Goal: Information Seeking & Learning: Learn about a topic

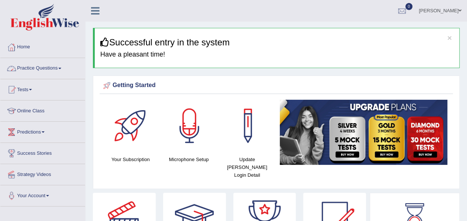
click at [58, 68] on link "Practice Questions" at bounding box center [42, 67] width 85 height 19
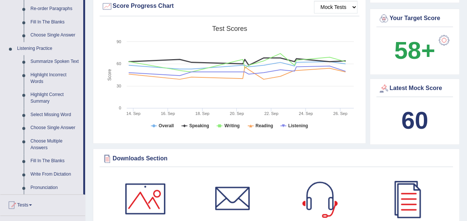
scroll to position [283, 0]
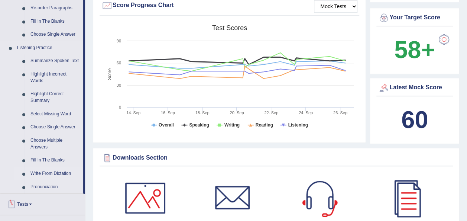
click at [51, 174] on link "Write From Dictation" at bounding box center [55, 173] width 56 height 13
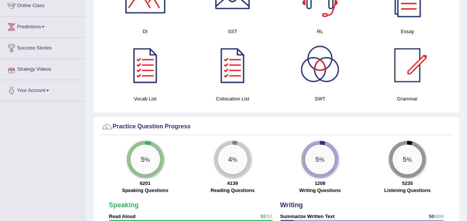
scroll to position [448, 0]
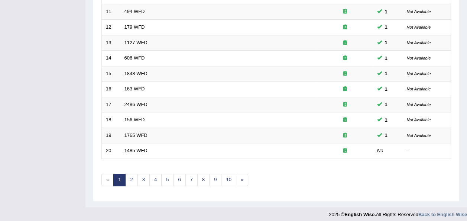
scroll to position [268, 0]
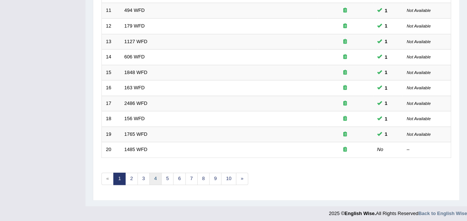
click at [152, 178] on link "4" at bounding box center [155, 179] width 12 height 12
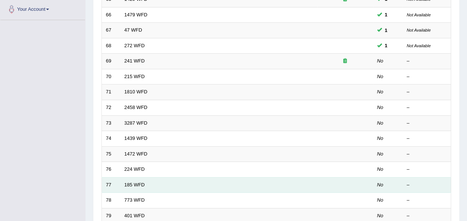
scroll to position [134, 0]
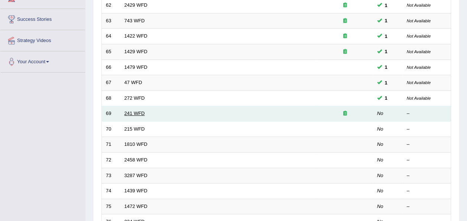
click at [132, 112] on link "241 WFD" at bounding box center [135, 113] width 20 height 6
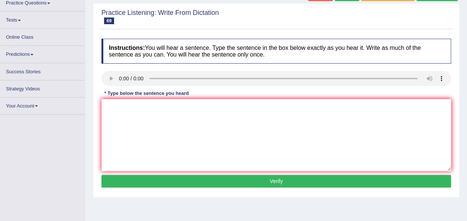
scroll to position [65, 0]
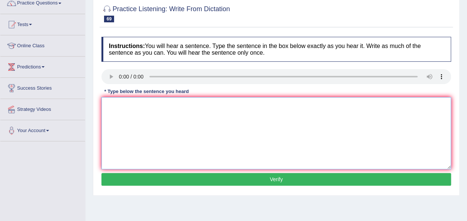
click at [122, 118] on textarea at bounding box center [277, 133] width 350 height 72
click at [109, 107] on textarea "please check the information on the website opening time" at bounding box center [277, 133] width 350 height 72
click at [240, 107] on textarea "Please check the information on the website opening time" at bounding box center [277, 133] width 350 height 72
type textarea "Please check the information on the website opening time."
click at [249, 173] on button "Verify" at bounding box center [277, 179] width 350 height 13
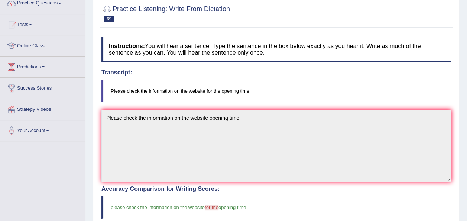
click at [369, 92] on blockquote "Please check the information on the website for the opening time." at bounding box center [277, 91] width 350 height 23
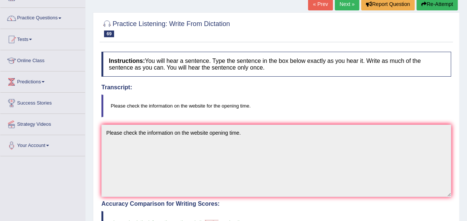
scroll to position [35, 0]
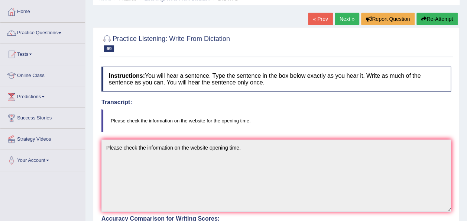
click at [353, 17] on link "Next »" at bounding box center [347, 19] width 25 height 13
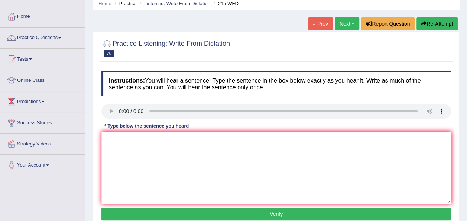
scroll to position [45, 0]
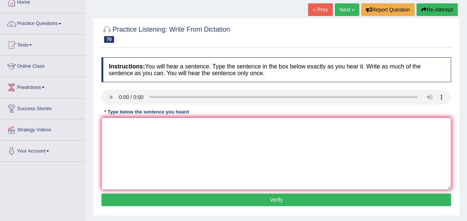
click at [129, 150] on textarea at bounding box center [277, 154] width 350 height 72
click at [107, 127] on textarea "scientits finds everone societies [DATE]." at bounding box center [277, 154] width 350 height 72
click at [109, 125] on textarea "scientits finds everone societies today." at bounding box center [277, 154] width 350 height 72
click at [126, 126] on textarea "Scientits finds everone societies today." at bounding box center [277, 154] width 350 height 72
click at [152, 123] on textarea "Scientist finds everone societies today." at bounding box center [277, 154] width 350 height 72
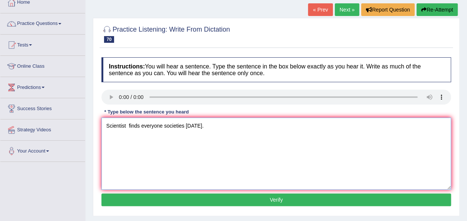
type textarea "Scientist finds everyone societies today."
click at [245, 200] on button "Verify" at bounding box center [277, 199] width 350 height 13
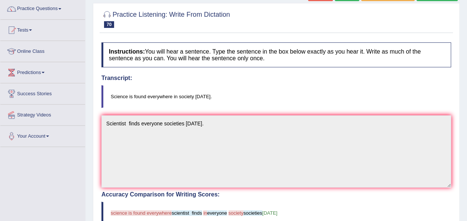
scroll to position [30, 0]
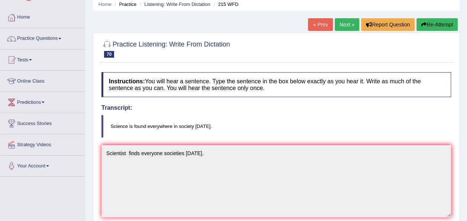
click at [341, 23] on link "Next »" at bounding box center [347, 24] width 25 height 13
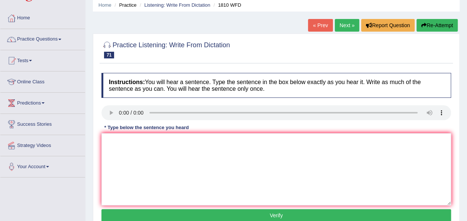
scroll to position [30, 0]
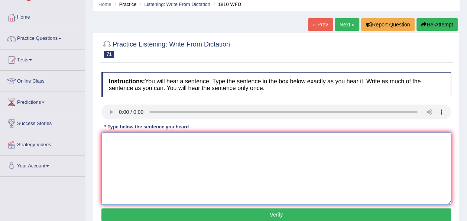
click at [130, 153] on textarea at bounding box center [277, 168] width 350 height 72
type textarea "You can borrow books at library at a time."
click at [202, 212] on button "Verify" at bounding box center [277, 214] width 350 height 13
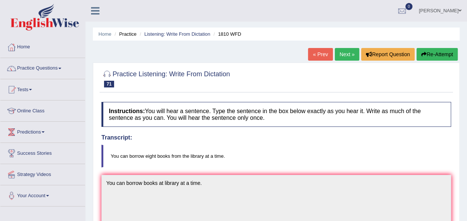
scroll to position [0, 0]
click at [344, 57] on link "Next »" at bounding box center [347, 54] width 25 height 13
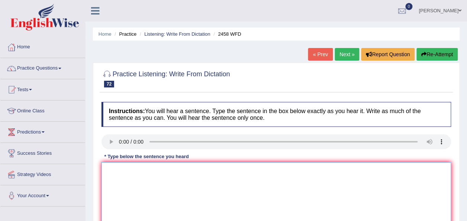
click at [124, 192] on textarea at bounding box center [277, 198] width 350 height 72
click at [181, 172] on textarea "courses of nutrition are growing" at bounding box center [277, 198] width 350 height 72
click at [158, 171] on textarea "courses of nutrition are growing in popularity on each year." at bounding box center [277, 198] width 350 height 72
click at [109, 171] on textarea "courses of nutrition growing in popularity on each year." at bounding box center [277, 198] width 350 height 72
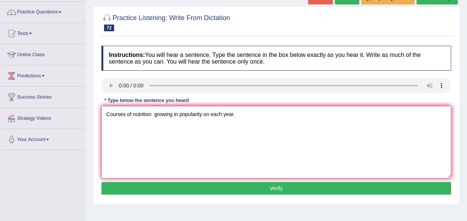
scroll to position [60, 0]
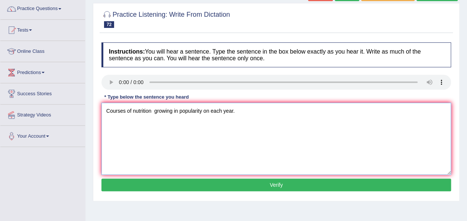
type textarea "Courses of nutrition growing in popularity on each year."
click at [296, 180] on button "Verify" at bounding box center [277, 185] width 350 height 13
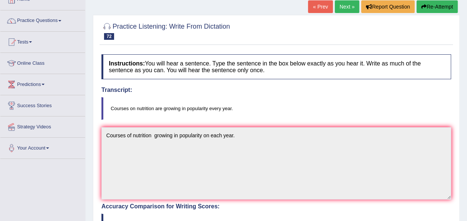
scroll to position [15, 0]
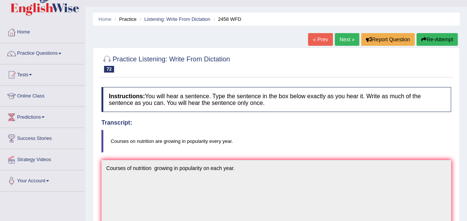
click at [347, 45] on link "Next »" at bounding box center [347, 39] width 25 height 13
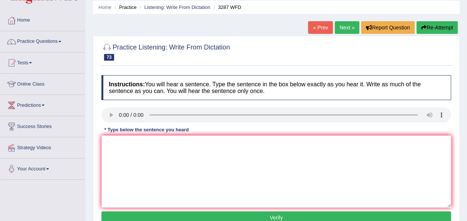
scroll to position [48, 0]
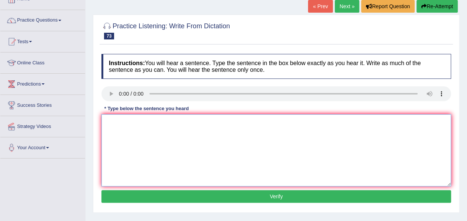
click at [128, 138] on textarea at bounding box center [277, 150] width 350 height 72
click at [163, 122] on textarea "a new aticle willl be form" at bounding box center [277, 150] width 350 height 72
click at [196, 123] on textarea "a new aticle is publish in university on" at bounding box center [277, 150] width 350 height 72
click at [134, 120] on textarea "a new aticle is publish regarding to university last week." at bounding box center [277, 150] width 350 height 72
click at [109, 121] on textarea "a new article is publish regarding to university last week." at bounding box center [277, 150] width 350 height 72
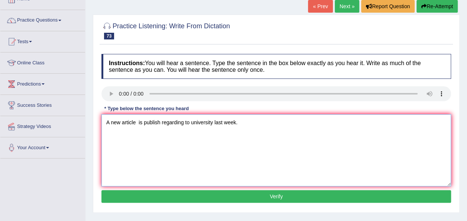
click at [160, 122] on textarea "A new article is publish regarding to university last week." at bounding box center [277, 150] width 350 height 72
type textarea "A new article is publish regarding to university last week."
click at [200, 195] on button "Verify" at bounding box center [277, 196] width 350 height 13
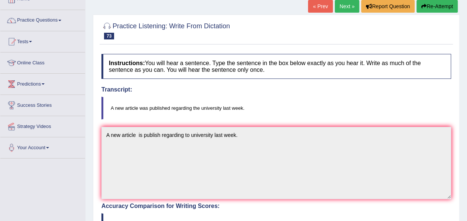
click at [345, 9] on link "Next »" at bounding box center [347, 6] width 25 height 13
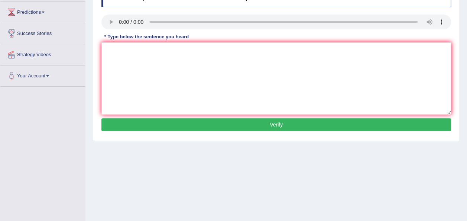
scroll to position [119, 0]
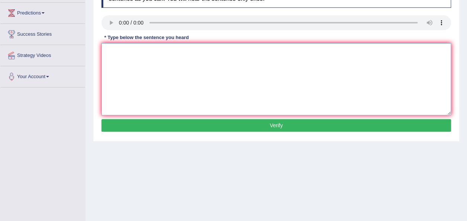
click at [122, 52] on textarea at bounding box center [277, 79] width 350 height 72
type textarea "T"
click at [113, 55] on textarea at bounding box center [277, 79] width 350 height 72
click at [107, 51] on textarea "the books just pass the counter." at bounding box center [277, 79] width 350 height 72
type textarea "The books just pass the counter."
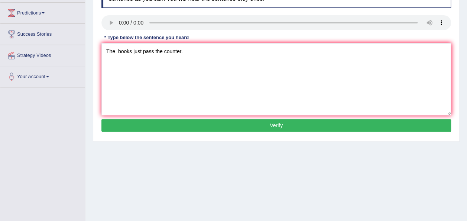
click at [218, 122] on button "Verify" at bounding box center [277, 125] width 350 height 13
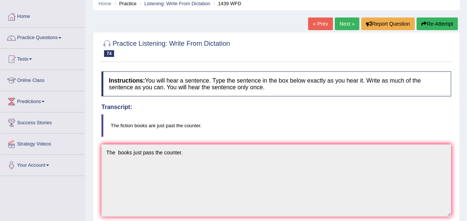
scroll to position [0, 0]
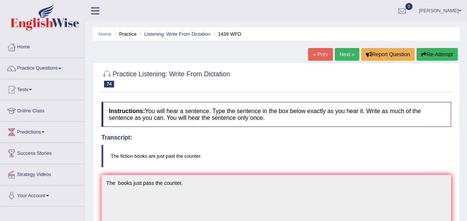
click at [343, 53] on link "Next »" at bounding box center [347, 54] width 25 height 13
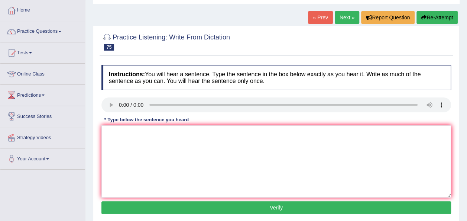
scroll to position [45, 0]
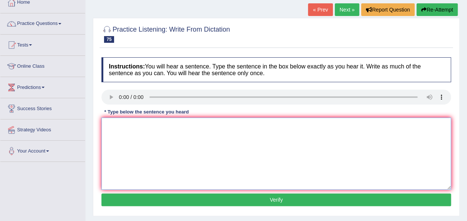
click at [123, 135] on textarea at bounding box center [277, 154] width 350 height 72
click at [193, 124] on textarea "the local gorvernment has instructed" at bounding box center [277, 154] width 350 height 72
click at [217, 125] on textarea "the local gorvernment has adopted the plan of in" at bounding box center [277, 154] width 350 height 72
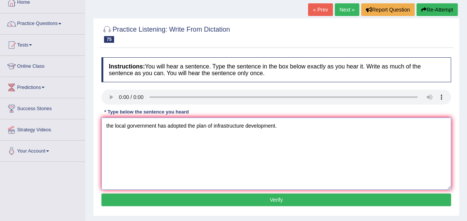
click at [108, 126] on textarea "the local gorvernment has adopted the plan of infrastructure development." at bounding box center [277, 154] width 350 height 72
click at [137, 126] on textarea "The local gorvernment has adopted the plan of infrastructure development." at bounding box center [277, 154] width 350 height 72
type textarea "The local government has adopted the plan of infrastructure development."
click at [273, 198] on button "Verify" at bounding box center [277, 199] width 350 height 13
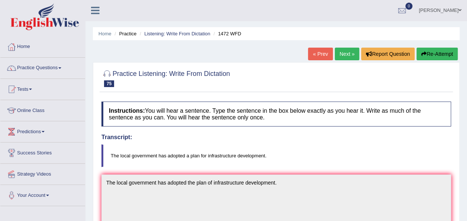
scroll to position [0, 0]
click at [343, 58] on link "Next »" at bounding box center [347, 54] width 25 height 13
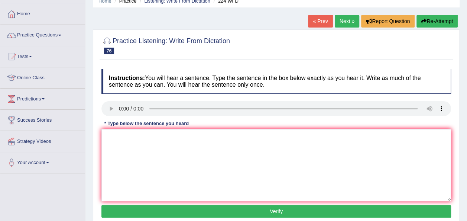
scroll to position [45, 0]
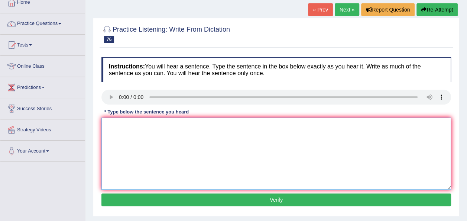
click at [131, 148] on textarea at bounding box center [277, 154] width 350 height 72
type textarea "In the winter but no"
click at [197, 201] on button "Verify" at bounding box center [277, 199] width 350 height 13
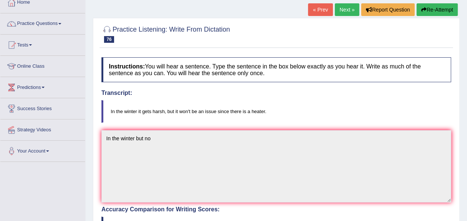
click at [347, 6] on link "Next »" at bounding box center [347, 9] width 25 height 13
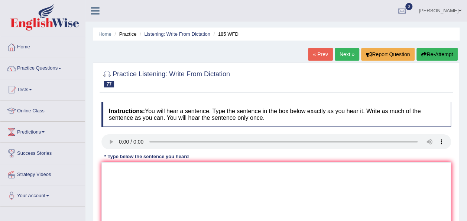
scroll to position [15, 0]
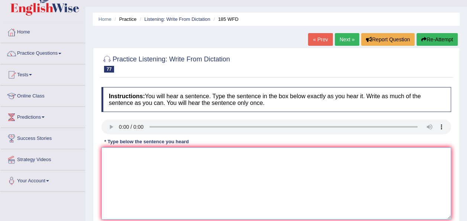
click at [120, 165] on textarea at bounding box center [277, 183] width 350 height 72
click at [193, 156] on textarea "reaserch says that many students fail" at bounding box center [277, 183] width 350 height 72
click at [126, 154] on textarea "reaserch says that many students fell stress on academic results." at bounding box center [277, 183] width 350 height 72
click at [114, 154] on textarea "reasearch says that many students fell stress on academic results." at bounding box center [277, 183] width 350 height 72
click at [193, 154] on textarea "Research says that many students fell stress on academic results." at bounding box center [277, 183] width 350 height 72
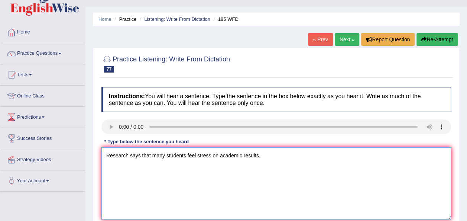
click at [128, 154] on textarea "Research says that many students feel stress on academic results." at bounding box center [277, 183] width 350 height 72
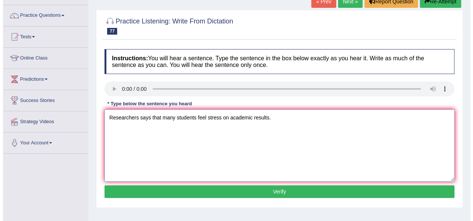
scroll to position [60, 0]
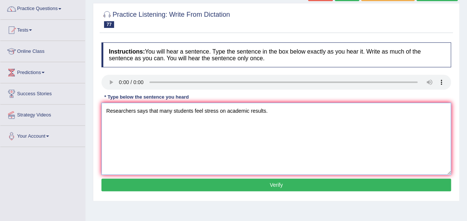
type textarea "Researchers says that many students feel stress on academic results."
click at [300, 186] on button "Verify" at bounding box center [277, 185] width 350 height 13
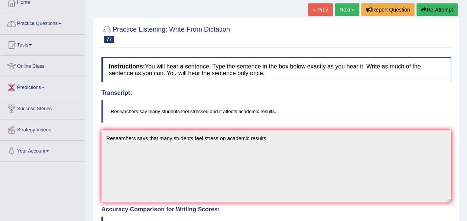
scroll to position [20, 0]
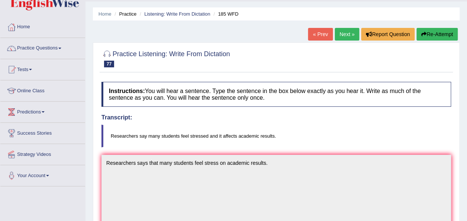
click at [342, 30] on link "Next »" at bounding box center [347, 34] width 25 height 13
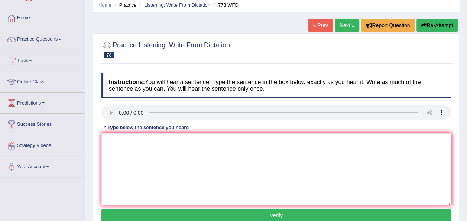
scroll to position [30, 0]
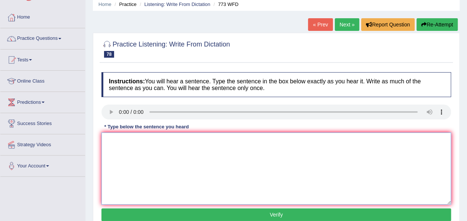
click at [125, 160] on textarea at bounding box center [277, 168] width 350 height 72
type textarea "G"
click at [218, 213] on button "Verify" at bounding box center [277, 214] width 350 height 13
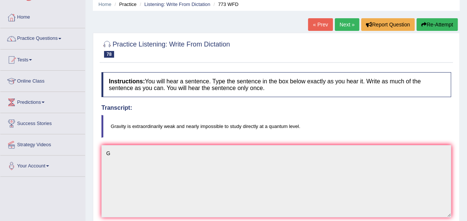
click at [341, 30] on link "Next »" at bounding box center [347, 24] width 25 height 13
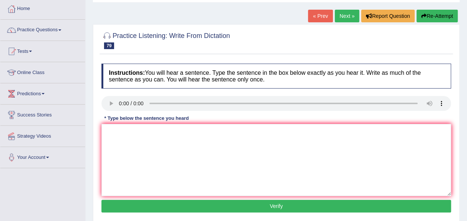
scroll to position [45, 0]
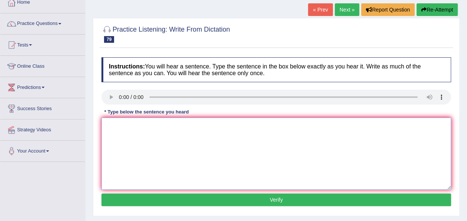
click at [123, 128] on textarea at bounding box center [277, 154] width 350 height 72
click at [123, 128] on textarea "Students leav" at bounding box center [277, 154] width 350 height 72
click at [142, 125] on textarea "Students leav" at bounding box center [277, 154] width 350 height 72
click at [171, 127] on textarea "Students leave on the hall" at bounding box center [277, 154] width 350 height 72
click at [148, 126] on textarea "Students leave on the hall of residence during some time." at bounding box center [277, 154] width 350 height 72
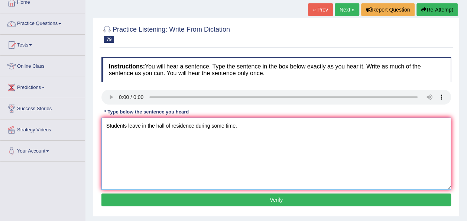
type textarea "Students leave in the hall of residence during some time."
click at [213, 196] on button "Verify" at bounding box center [277, 199] width 350 height 13
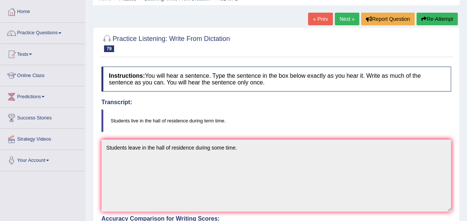
scroll to position [35, 0]
click at [345, 16] on link "Next »" at bounding box center [347, 19] width 25 height 13
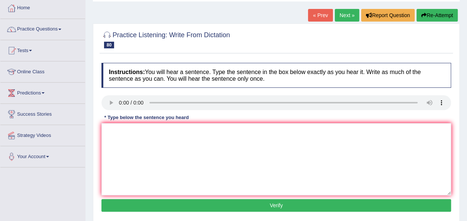
scroll to position [42, 0]
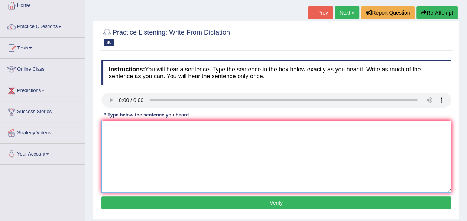
click at [121, 140] on textarea at bounding box center [277, 156] width 350 height 72
click at [110, 127] on textarea "population hs a short price in twenty years." at bounding box center [277, 156] width 350 height 72
click at [138, 130] on textarea "Population hs a short price in twenty years." at bounding box center [277, 156] width 350 height 72
type textarea "Population has a short price in twenty years."
click at [223, 202] on button "Verify" at bounding box center [277, 202] width 350 height 13
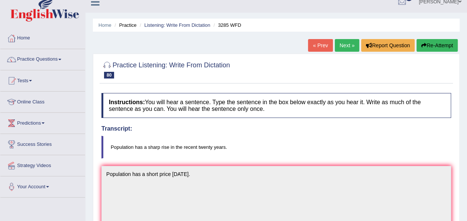
scroll to position [0, 0]
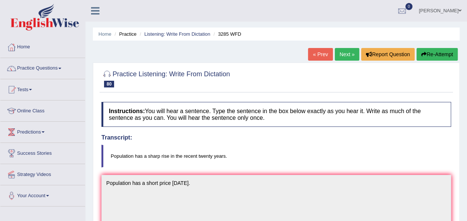
click at [344, 52] on link "Next »" at bounding box center [347, 54] width 25 height 13
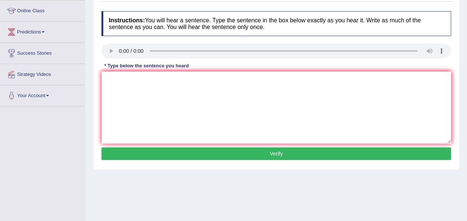
scroll to position [104, 0]
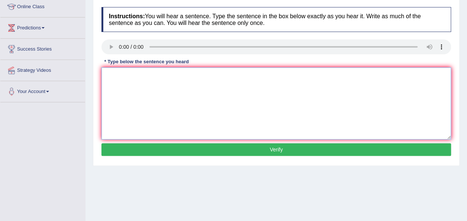
click at [124, 94] on textarea at bounding box center [277, 103] width 350 height 72
click at [110, 75] on textarea "we will all celebrate the graduaction of all students." at bounding box center [277, 103] width 350 height 72
click at [189, 74] on textarea "We will all celebrate the graduaction of all students." at bounding box center [277, 103] width 350 height 72
click at [181, 74] on textarea "We will all celebrate the graduaction of all students." at bounding box center [277, 103] width 350 height 72
type textarea "We will all celebrate the graduation of all students."
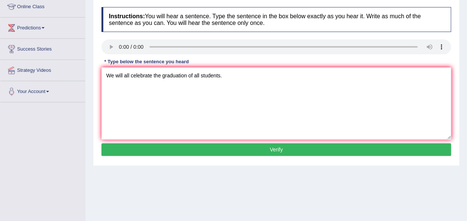
click at [252, 149] on button "Verify" at bounding box center [277, 149] width 350 height 13
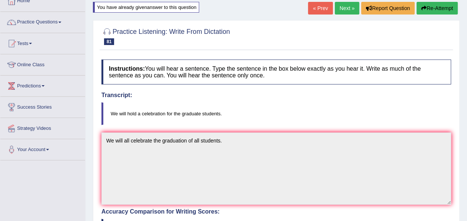
scroll to position [0, 0]
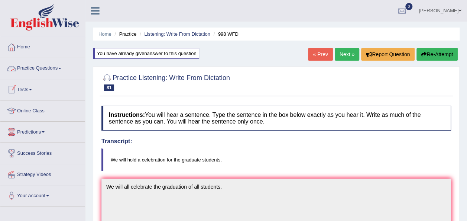
click at [61, 68] on span at bounding box center [59, 68] width 3 height 1
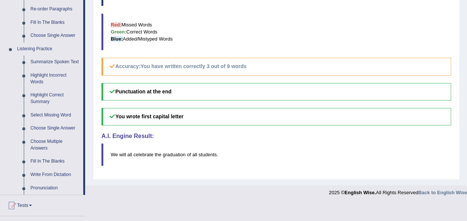
scroll to position [283, 0]
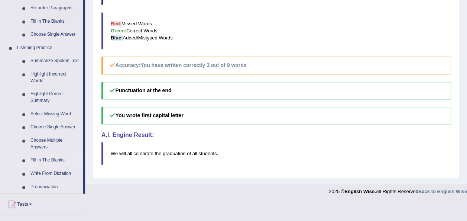
click at [46, 163] on link "Fill In The Blanks" at bounding box center [55, 160] width 56 height 13
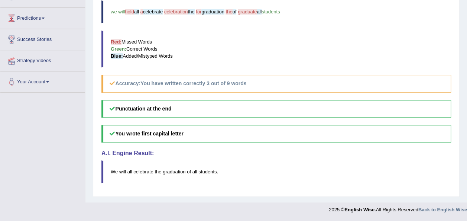
scroll to position [262, 0]
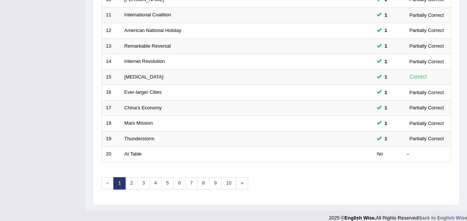
scroll to position [268, 0]
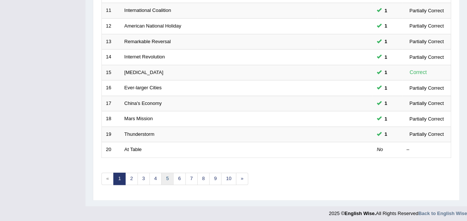
click at [166, 175] on link "5" at bounding box center [167, 179] width 12 height 12
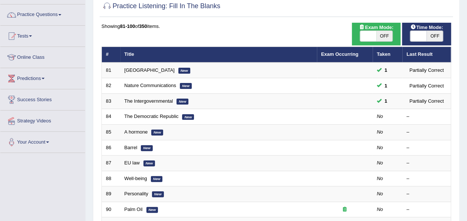
scroll to position [74, 0]
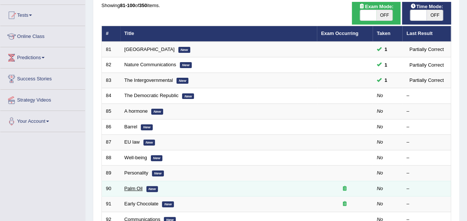
click at [138, 186] on link "Palm Oil" at bounding box center [134, 189] width 18 height 6
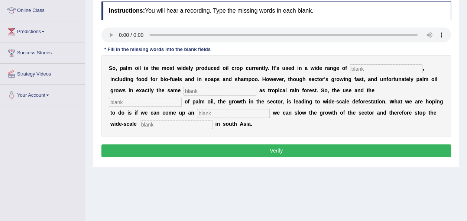
scroll to position [104, 0]
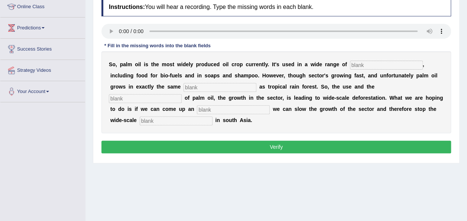
click at [367, 63] on input "text" at bounding box center [386, 65] width 73 height 9
type input "industries"
click at [239, 88] on input "text" at bounding box center [220, 87] width 73 height 9
type input "env"
click at [171, 95] on input "text" at bounding box center [145, 98] width 73 height 9
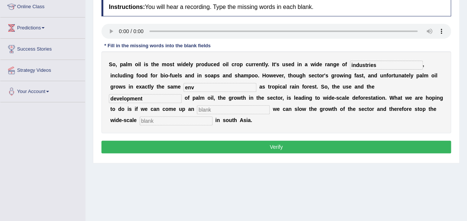
type input "development"
click at [222, 110] on input "text" at bounding box center [233, 109] width 73 height 9
type input "alta"
click at [194, 120] on input "text" at bounding box center [176, 120] width 73 height 9
type input "deforestation"
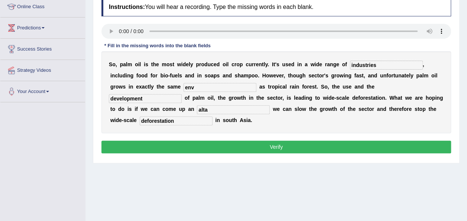
click at [209, 109] on input "alta" at bounding box center [233, 109] width 73 height 9
type input "alternative"
click at [198, 86] on input "env" at bounding box center [220, 87] width 73 height 9
type input "environment"
click at [280, 145] on button "Verify" at bounding box center [277, 147] width 350 height 13
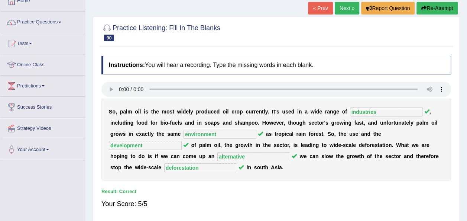
scroll to position [45, 0]
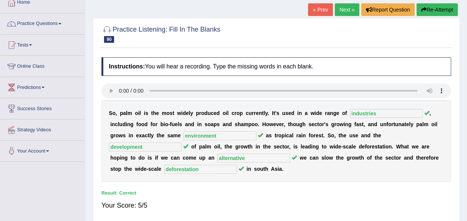
click at [343, 7] on link "Next »" at bounding box center [347, 9] width 25 height 13
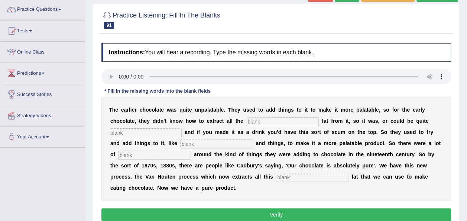
scroll to position [60, 0]
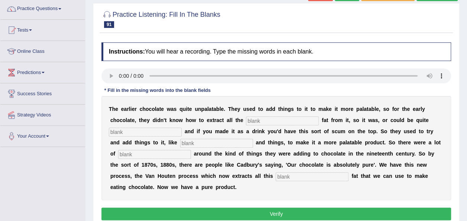
click at [254, 119] on input "text" at bounding box center [282, 120] width 73 height 9
type input "cocoz"
click at [158, 135] on input "text" at bounding box center [145, 132] width 73 height 9
type input "gresy"
click at [195, 141] on input "text" at bounding box center [216, 143] width 73 height 9
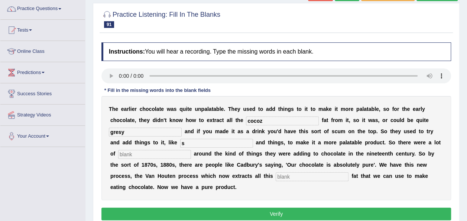
type input "s"
click at [144, 153] on input "text" at bounding box center [154, 154] width 73 height 9
type input "scandles"
click at [288, 177] on input "text" at bounding box center [312, 176] width 73 height 9
click at [269, 121] on input "cocoz" at bounding box center [282, 120] width 73 height 9
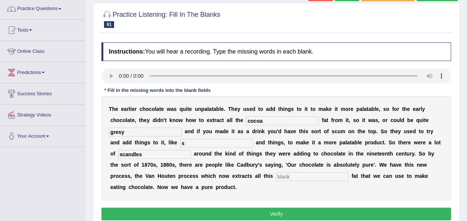
type input "cocoa"
click at [125, 132] on input "gresy" at bounding box center [145, 132] width 73 height 9
type input "greasy"
click at [209, 143] on input "s" at bounding box center [216, 143] width 73 height 9
type input "start"
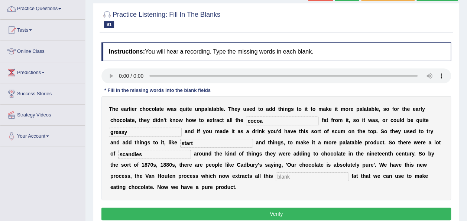
click at [283, 177] on input "text" at bounding box center [312, 176] width 73 height 9
click at [288, 177] on input "text" at bounding box center [312, 176] width 73 height 9
type input "horrible"
click at [287, 211] on button "Verify" at bounding box center [277, 214] width 350 height 13
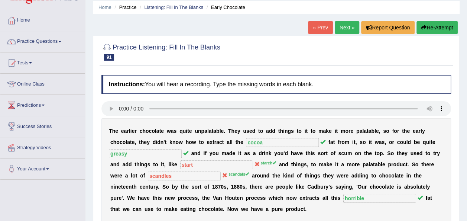
scroll to position [15, 0]
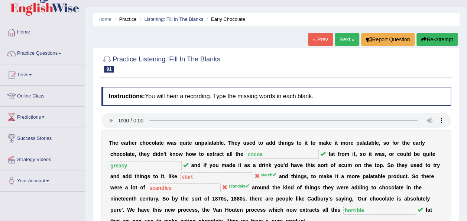
click at [343, 34] on link "Next »" at bounding box center [347, 39] width 25 height 13
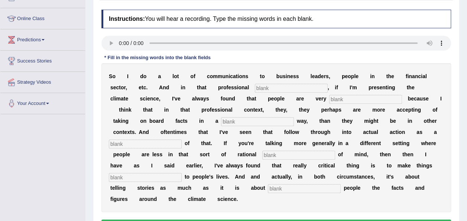
scroll to position [104, 0]
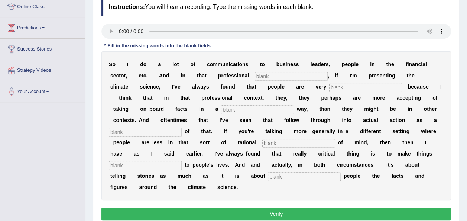
click at [269, 78] on input "text" at bounding box center [291, 76] width 73 height 9
type input "context"
click at [329, 89] on input "text" at bounding box center [365, 87] width 73 height 9
click at [329, 90] on input "text" at bounding box center [365, 87] width 73 height 9
type input "acc"
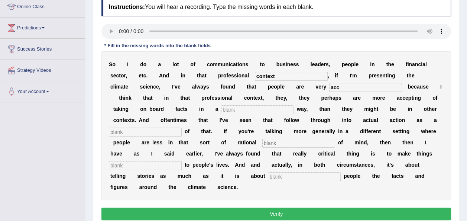
click at [260, 107] on input "text" at bounding box center [257, 109] width 73 height 9
type input "rush"
click at [154, 132] on input "text" at bounding box center [145, 132] width 73 height 9
click at [154, 132] on input "conse" at bounding box center [145, 132] width 73 height 9
type input "consequ"
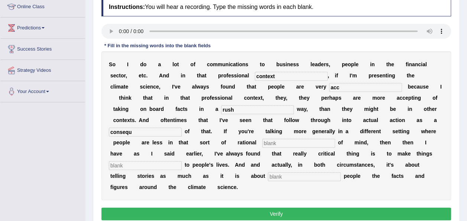
click at [282, 145] on input "text" at bounding box center [299, 143] width 73 height 9
click at [149, 168] on input "text" at bounding box center [145, 165] width 73 height 9
type input "releva"
click at [284, 176] on input "text" at bounding box center [304, 176] width 73 height 9
type input "shame"
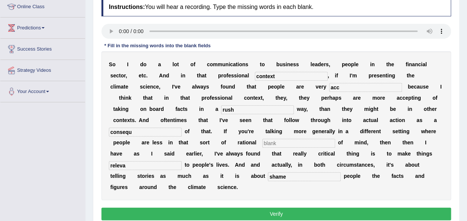
click at [126, 166] on input "releva" at bounding box center [145, 165] width 73 height 9
type input "relevant"
click at [134, 132] on input "consequ" at bounding box center [145, 132] width 73 height 9
type input "consequences"
click at [329, 89] on input "acc" at bounding box center [365, 87] width 73 height 9
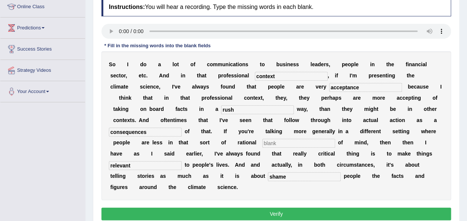
type input "acceptance"
click at [280, 208] on button "Verify" at bounding box center [277, 214] width 350 height 13
click at [280, 143] on input "text" at bounding box center [299, 143] width 73 height 9
type input "short"
click at [269, 218] on button "Verify" at bounding box center [277, 214] width 350 height 13
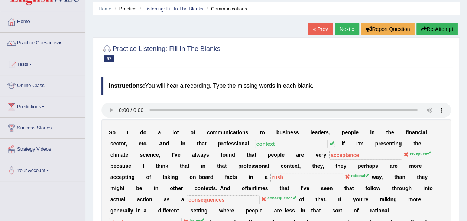
scroll to position [0, 0]
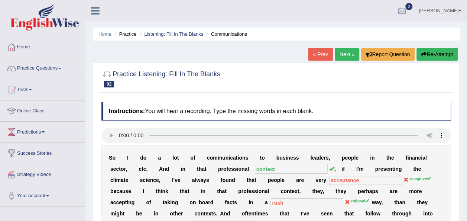
click at [343, 58] on link "Next »" at bounding box center [347, 54] width 25 height 13
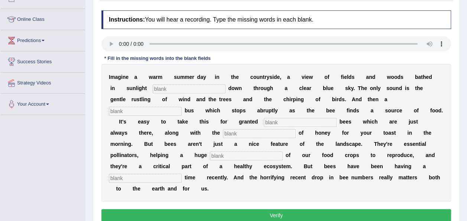
scroll to position [104, 0]
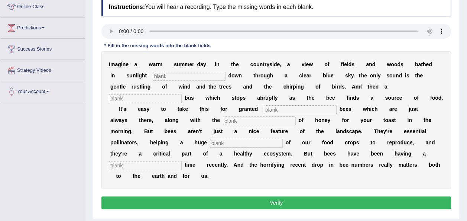
click at [170, 75] on input "text" at bounding box center [189, 76] width 73 height 9
type input "streaming"
click at [152, 98] on input "text" at bounding box center [145, 98] width 73 height 9
type input "distictive"
click at [282, 109] on input "text" at bounding box center [300, 109] width 73 height 9
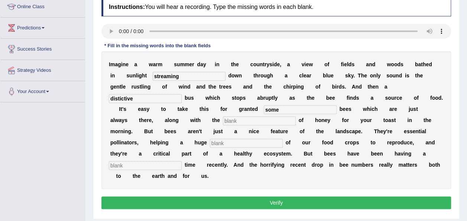
type input "some"
click at [249, 118] on input "text" at bounding box center [259, 120] width 73 height 9
type input "liability"
click at [245, 141] on input "text" at bounding box center [246, 143] width 73 height 9
type input "propoto"
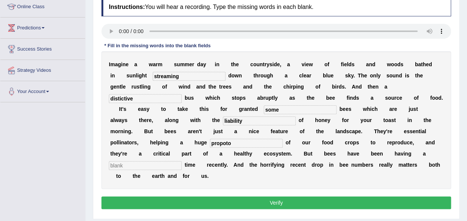
click at [170, 165] on input "text" at bounding box center [145, 165] width 73 height 9
type input "though"
click at [234, 141] on input "propoto" at bounding box center [246, 143] width 73 height 9
type input "proportion"
click at [135, 165] on input "though" at bounding box center [145, 165] width 73 height 9
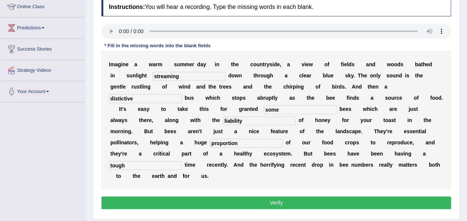
type input "tough"
click at [120, 99] on input "distictive" at bounding box center [145, 98] width 73 height 9
click at [121, 98] on input "distictive" at bounding box center [145, 98] width 73 height 9
type input "distinctive"
click at [259, 202] on button "Verify" at bounding box center [277, 202] width 350 height 13
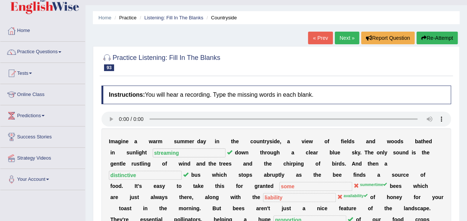
scroll to position [15, 0]
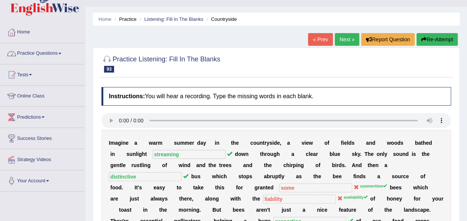
click at [62, 52] on link "Practice Questions" at bounding box center [42, 52] width 85 height 19
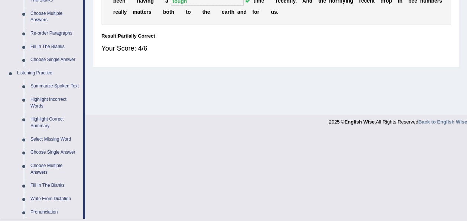
scroll to position [268, 0]
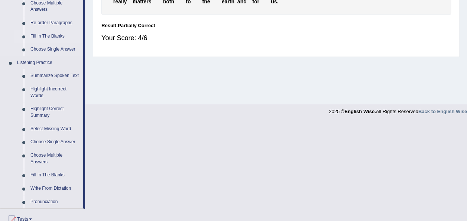
click at [46, 35] on link "Fill In The Blanks" at bounding box center [55, 36] width 56 height 13
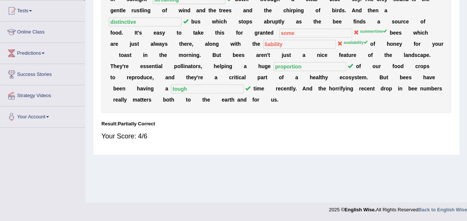
scroll to position [170, 0]
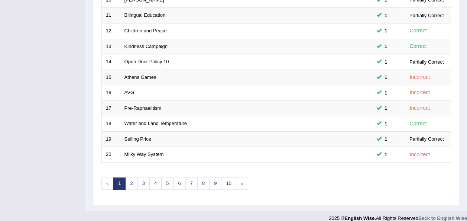
scroll to position [268, 0]
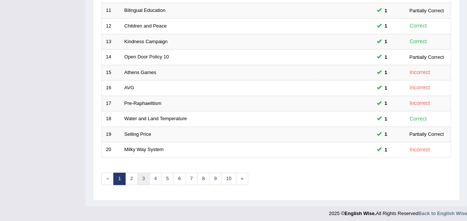
click at [142, 179] on link "3" at bounding box center [144, 179] width 12 height 12
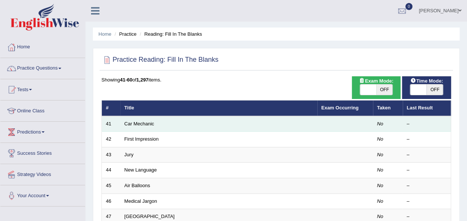
click at [135, 126] on td "Car Mechanic" at bounding box center [218, 124] width 197 height 16
click at [132, 122] on link "Car Mechanic" at bounding box center [140, 124] width 30 height 6
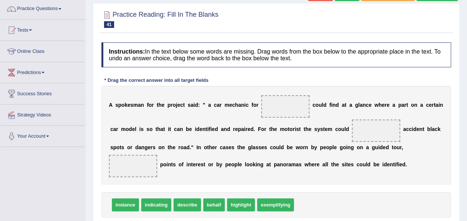
scroll to position [74, 0]
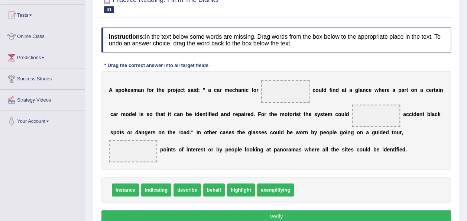
drag, startPoint x: 264, startPoint y: 213, endPoint x: 289, endPoint y: 94, distance: 121.7
click at [289, 94] on div "Instructions: In the text below some words are missing. Drag words from the box…" at bounding box center [277, 126] width 354 height 205
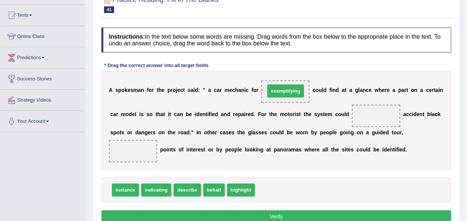
drag, startPoint x: 280, startPoint y: 187, endPoint x: 289, endPoint y: 88, distance: 99.4
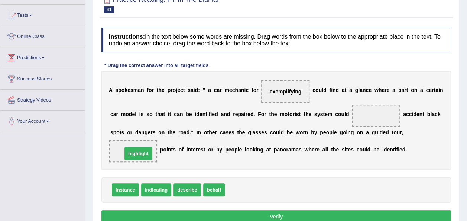
drag, startPoint x: 241, startPoint y: 188, endPoint x: 138, endPoint y: 151, distance: 108.9
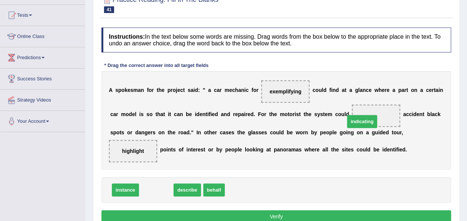
drag, startPoint x: 159, startPoint y: 192, endPoint x: 365, endPoint y: 123, distance: 217.1
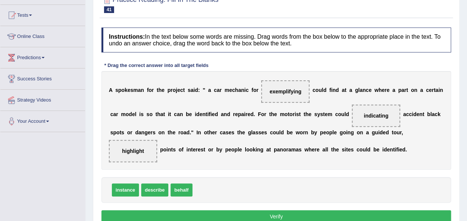
click at [267, 213] on button "Verify" at bounding box center [277, 216] width 350 height 13
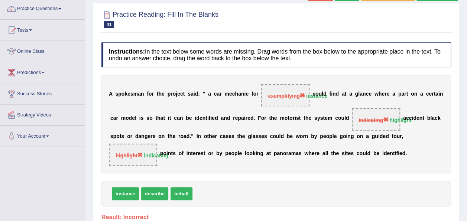
scroll to position [45, 0]
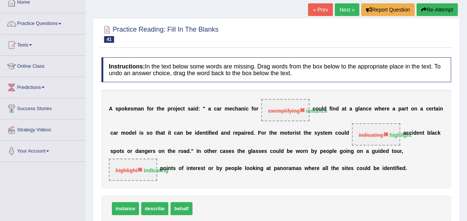
click at [341, 13] on link "Next »" at bounding box center [347, 9] width 25 height 13
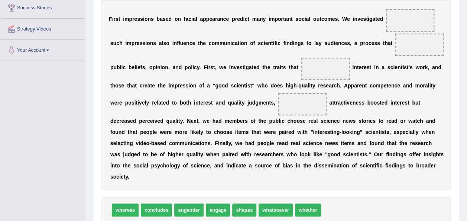
scroll to position [147, 0]
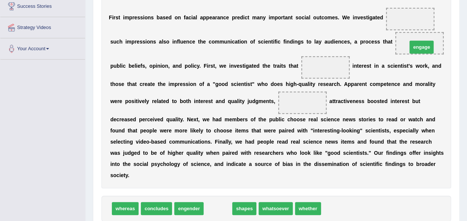
drag, startPoint x: 221, startPoint y: 206, endPoint x: 425, endPoint y: 45, distance: 260.2
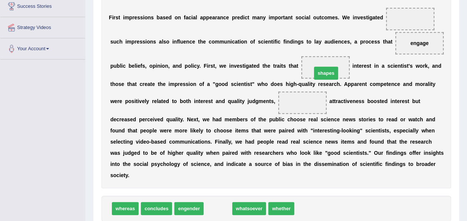
drag, startPoint x: 222, startPoint y: 205, endPoint x: 330, endPoint y: 70, distance: 173.3
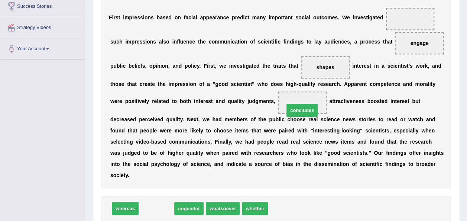
drag, startPoint x: 157, startPoint y: 207, endPoint x: 305, endPoint y: 103, distance: 181.1
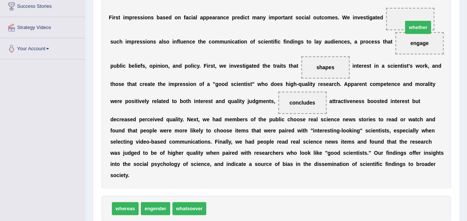
drag, startPoint x: 209, startPoint y: 204, endPoint x: 406, endPoint y: 20, distance: 269.2
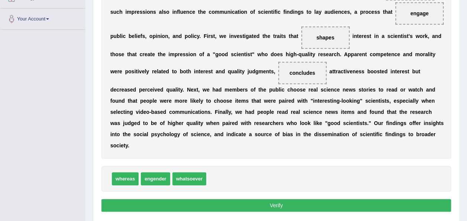
scroll to position [192, 0]
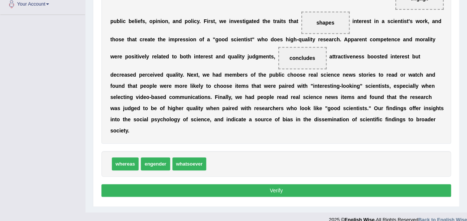
click at [266, 186] on button "Verify" at bounding box center [277, 190] width 350 height 13
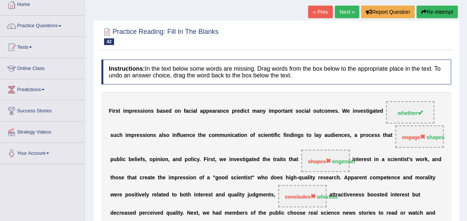
scroll to position [28, 0]
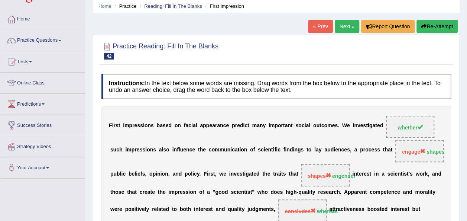
click at [349, 26] on link "Next »" at bounding box center [347, 26] width 25 height 13
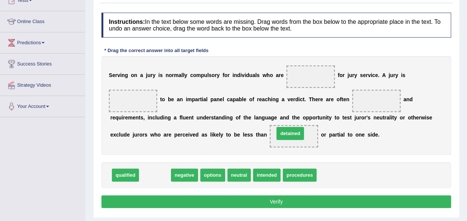
drag, startPoint x: 158, startPoint y: 173, endPoint x: 294, endPoint y: 132, distance: 141.9
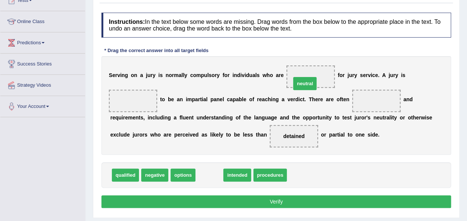
drag, startPoint x: 215, startPoint y: 176, endPoint x: 314, endPoint y: 81, distance: 136.8
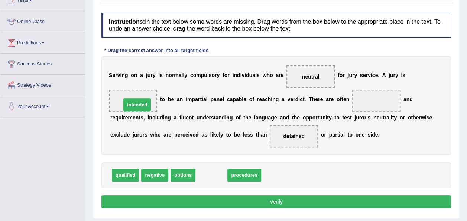
drag, startPoint x: 210, startPoint y: 177, endPoint x: 136, endPoint y: 104, distance: 104.1
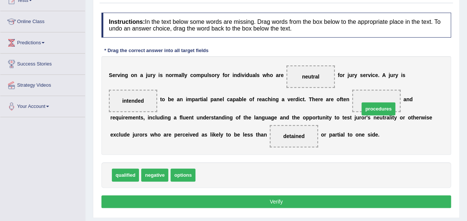
drag, startPoint x: 223, startPoint y: 177, endPoint x: 387, endPoint y: 107, distance: 178.8
click at [275, 203] on button "Verify" at bounding box center [277, 201] width 350 height 13
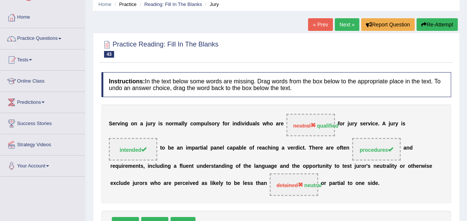
scroll to position [15, 0]
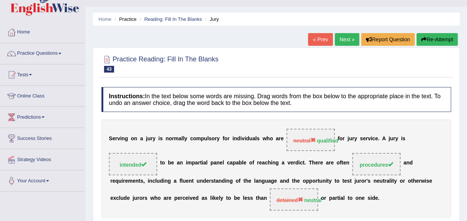
click at [343, 42] on link "Next »" at bounding box center [347, 39] width 25 height 13
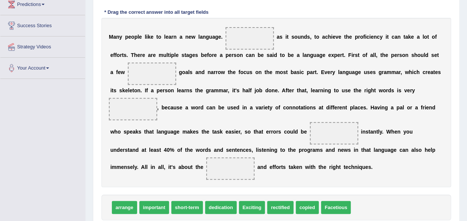
scroll to position [149, 0]
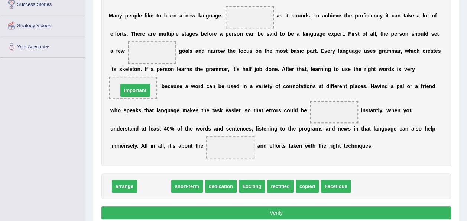
drag, startPoint x: 157, startPoint y: 187, endPoint x: 137, endPoint y: 90, distance: 98.2
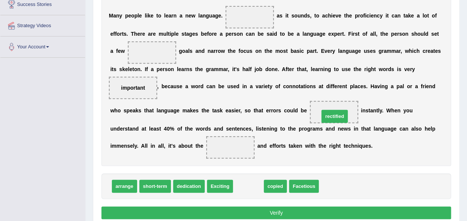
drag, startPoint x: 250, startPoint y: 186, endPoint x: 336, endPoint y: 116, distance: 111.0
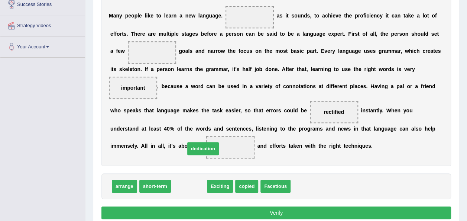
drag, startPoint x: 176, startPoint y: 179, endPoint x: 189, endPoint y: 142, distance: 39.6
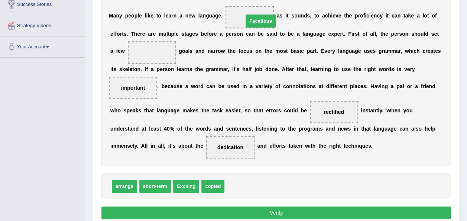
drag, startPoint x: 242, startPoint y: 189, endPoint x: 255, endPoint y: 23, distance: 166.4
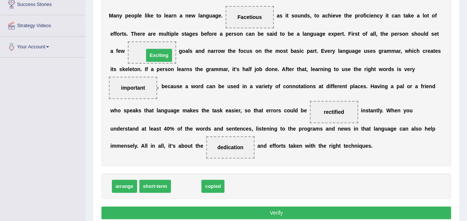
drag, startPoint x: 189, startPoint y: 189, endPoint x: 161, endPoint y: 56, distance: 135.6
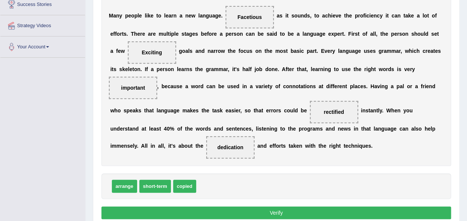
click at [228, 210] on button "Verify" at bounding box center [277, 212] width 350 height 13
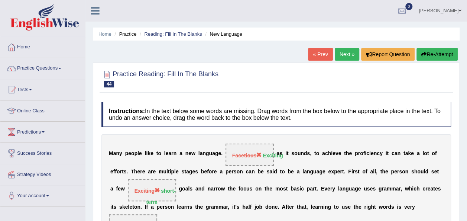
scroll to position [0, 0]
click at [338, 52] on link "Next »" at bounding box center [347, 54] width 25 height 13
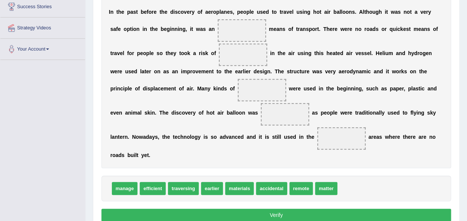
scroll to position [148, 0]
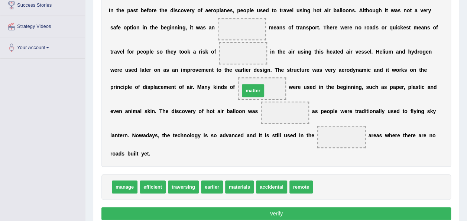
drag, startPoint x: 323, startPoint y: 184, endPoint x: 250, endPoint y: 87, distance: 121.0
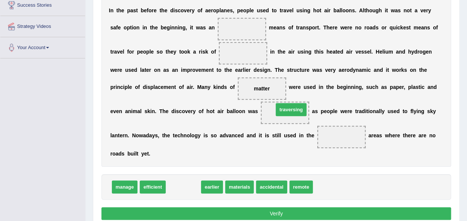
drag, startPoint x: 188, startPoint y: 183, endPoint x: 296, endPoint y: 106, distance: 132.7
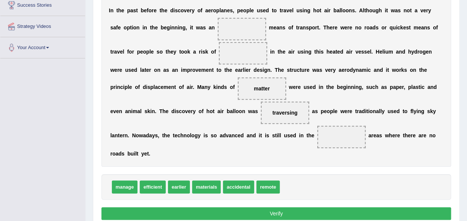
click at [118, 189] on span "manage" at bounding box center [125, 186] width 26 height 13
drag, startPoint x: 118, startPoint y: 189, endPoint x: 338, endPoint y: 143, distance: 224.9
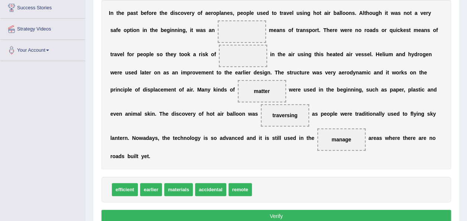
scroll to position [145, 0]
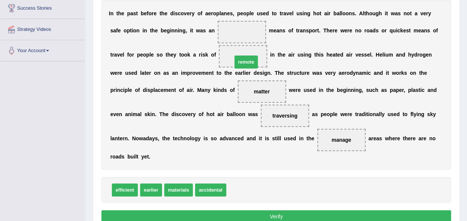
drag, startPoint x: 241, startPoint y: 188, endPoint x: 247, endPoint y: 60, distance: 128.1
drag, startPoint x: 241, startPoint y: 55, endPoint x: 247, endPoint y: 185, distance: 129.9
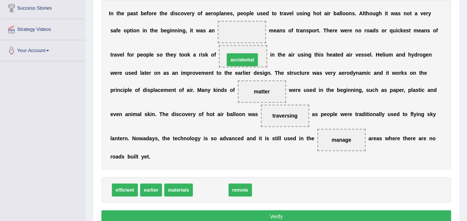
drag, startPoint x: 208, startPoint y: 188, endPoint x: 239, endPoint y: 57, distance: 134.7
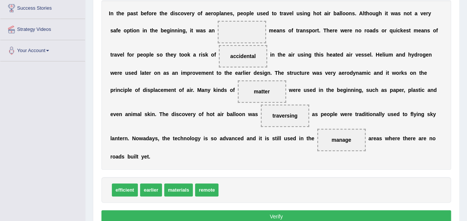
drag, startPoint x: 330, startPoint y: 139, endPoint x: 260, endPoint y: 177, distance: 80.0
click at [260, 177] on div "Instructions: In the text below some words are missing. Drag words from the box…" at bounding box center [277, 91] width 354 height 276
drag, startPoint x: 330, startPoint y: 135, endPoint x: 245, endPoint y: 176, distance: 93.5
click at [245, 176] on div "Instructions: In the text below some words are missing. Drag words from the box…" at bounding box center [277, 91] width 354 height 276
drag, startPoint x: 337, startPoint y: 139, endPoint x: 228, endPoint y: 187, distance: 118.7
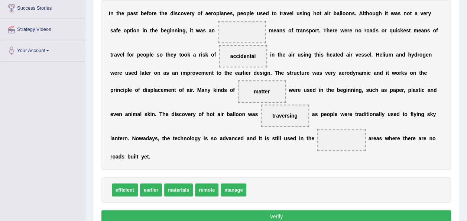
click at [220, 72] on b "o" at bounding box center [219, 73] width 3 height 6
drag, startPoint x: 237, startPoint y: 52, endPoint x: 266, endPoint y: 181, distance: 132.3
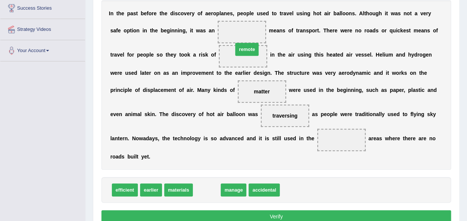
drag, startPoint x: 207, startPoint y: 192, endPoint x: 247, endPoint y: 51, distance: 146.2
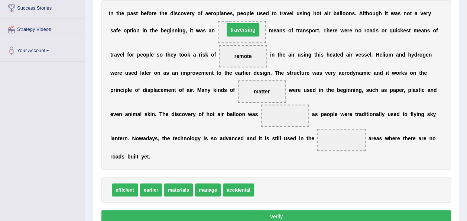
drag, startPoint x: 285, startPoint y: 116, endPoint x: 242, endPoint y: 29, distance: 96.1
drag, startPoint x: 242, startPoint y: 29, endPoint x: 286, endPoint y: 116, distance: 96.6
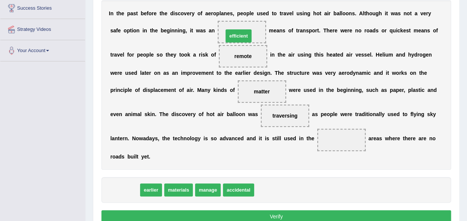
drag, startPoint x: 126, startPoint y: 194, endPoint x: 239, endPoint y: 40, distance: 191.4
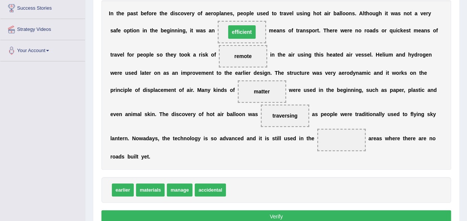
click at [239, 40] on span "efficient" at bounding box center [242, 32] width 48 height 22
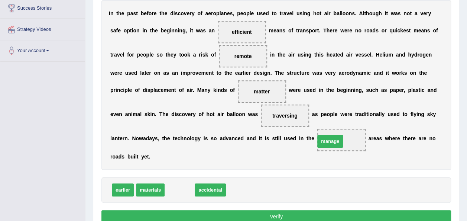
drag, startPoint x: 177, startPoint y: 192, endPoint x: 328, endPoint y: 143, distance: 158.3
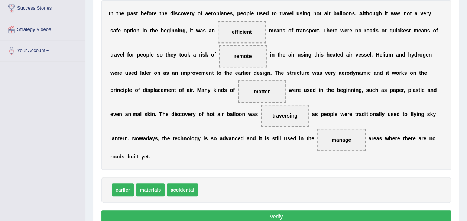
click at [262, 212] on button "Verify" at bounding box center [277, 216] width 350 height 13
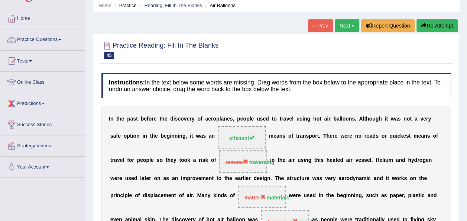
scroll to position [11, 0]
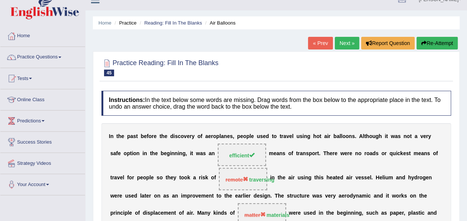
click at [346, 42] on link "Next »" at bounding box center [347, 43] width 25 height 13
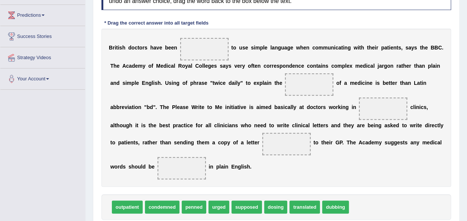
scroll to position [119, 0]
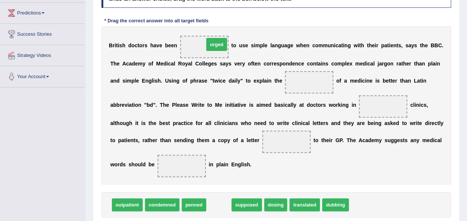
drag, startPoint x: 216, startPoint y: 202, endPoint x: 210, endPoint y: 48, distance: 154.4
